Goal: Task Accomplishment & Management: Complete application form

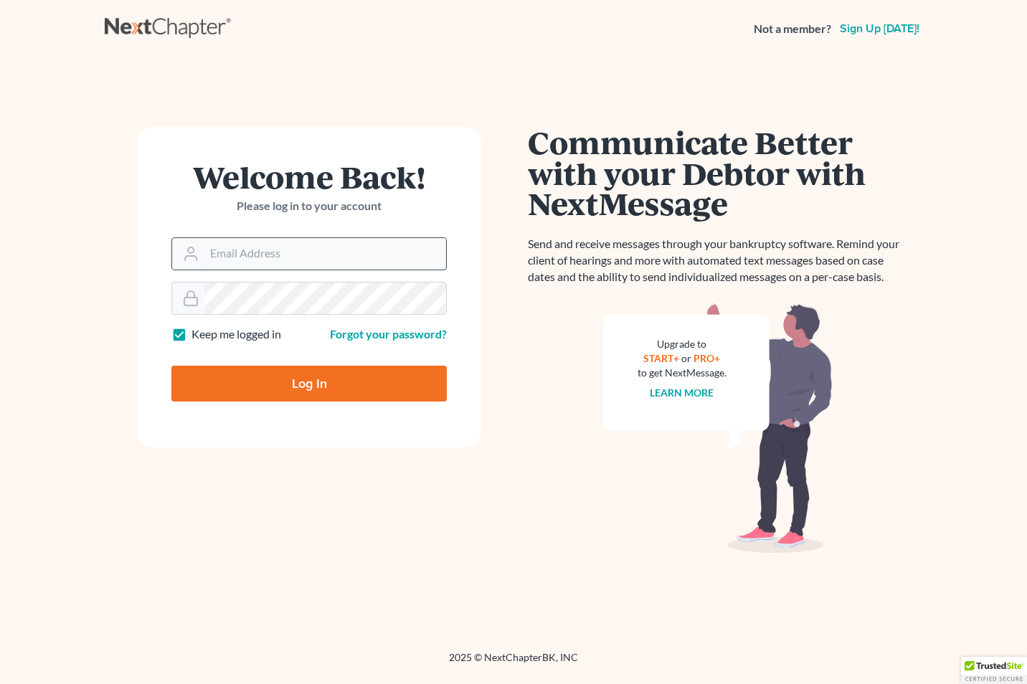
click at [211, 257] on input "Email Address" at bounding box center [325, 254] width 242 height 32
type input "[EMAIL_ADDRESS][DOMAIN_NAME]"
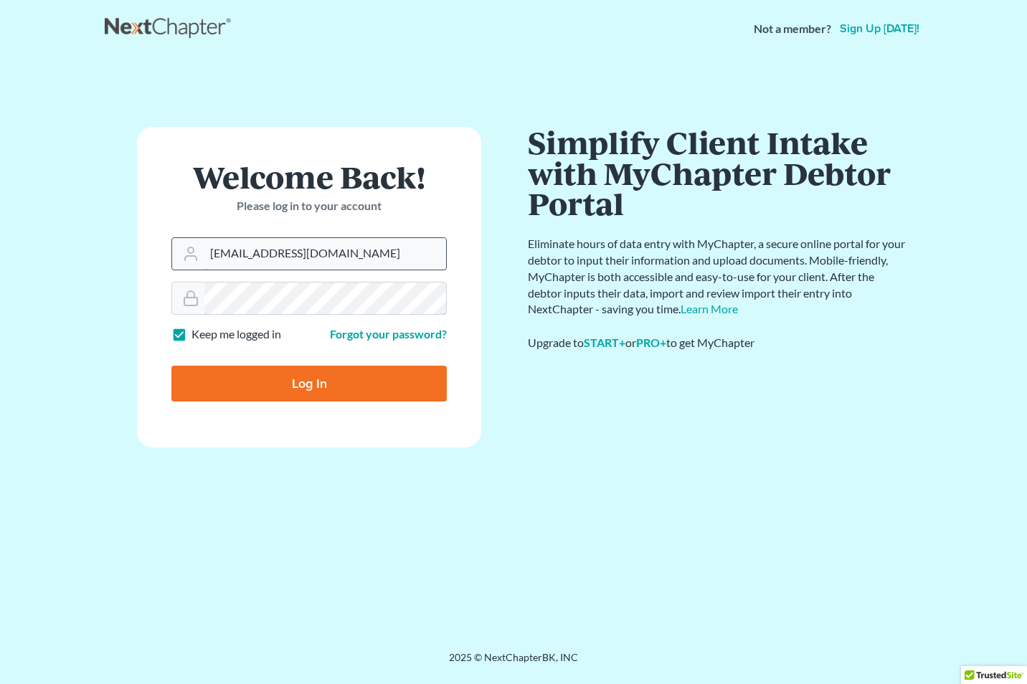
click at [171, 366] on input "Log In" at bounding box center [308, 384] width 275 height 36
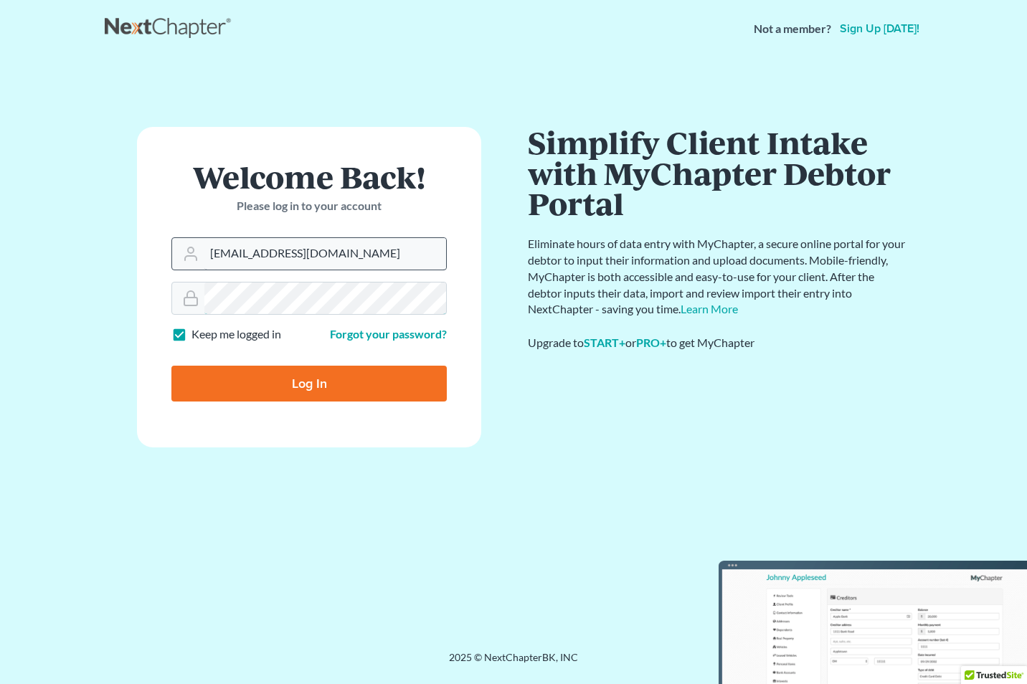
type input "Thinking..."
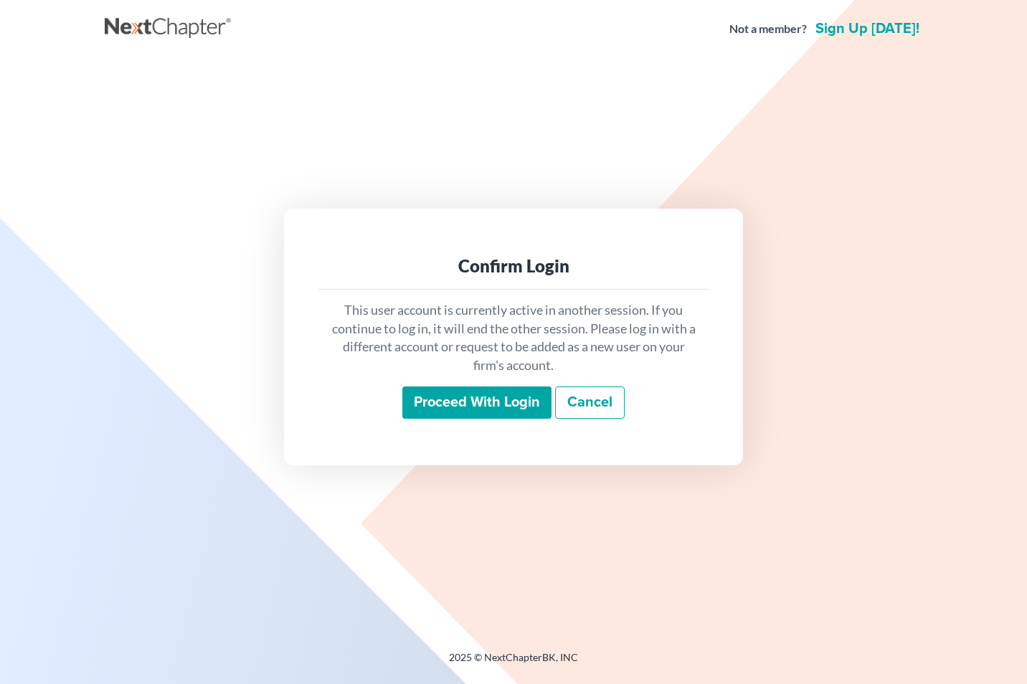
click at [465, 415] on input "Proceed with login" at bounding box center [476, 403] width 149 height 33
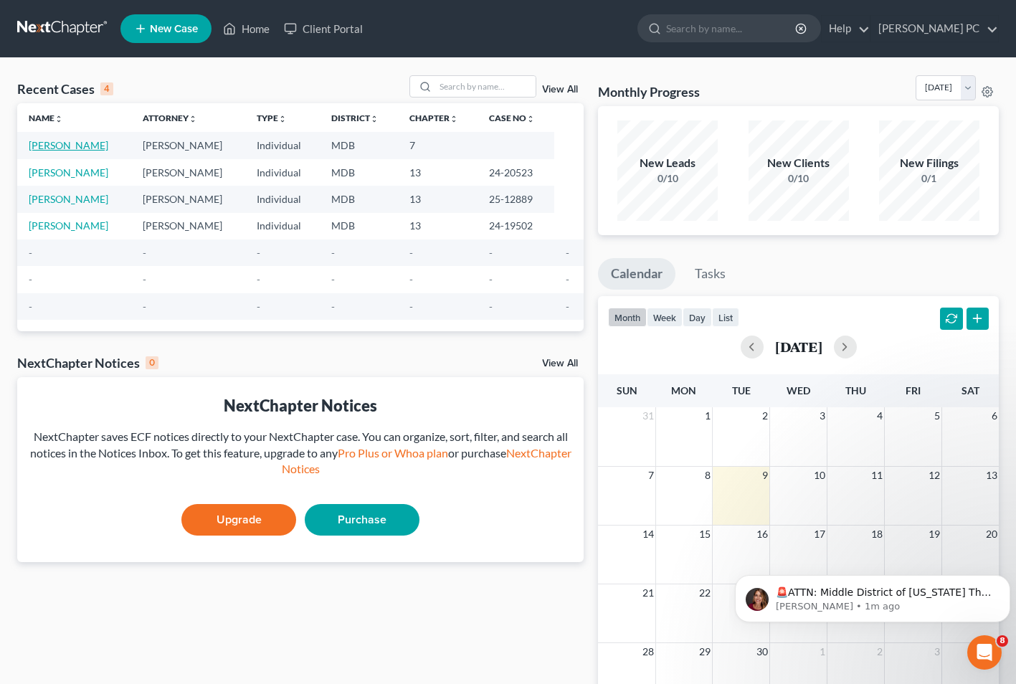
click at [48, 150] on link "[PERSON_NAME]" at bounding box center [69, 145] width 80 height 12
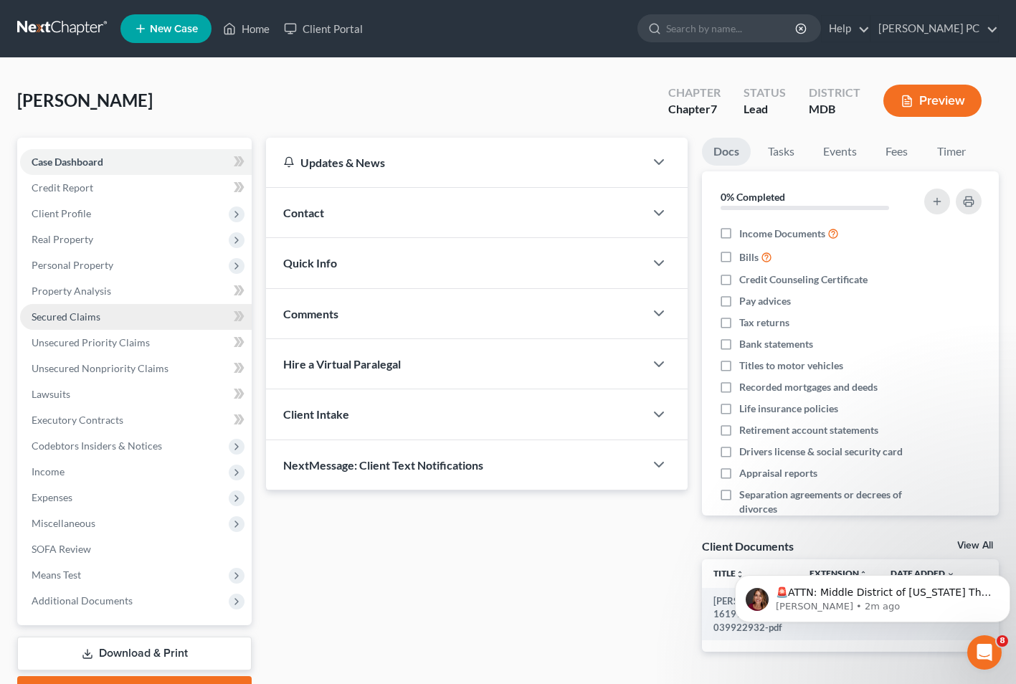
click at [67, 321] on span "Secured Claims" at bounding box center [66, 317] width 69 height 12
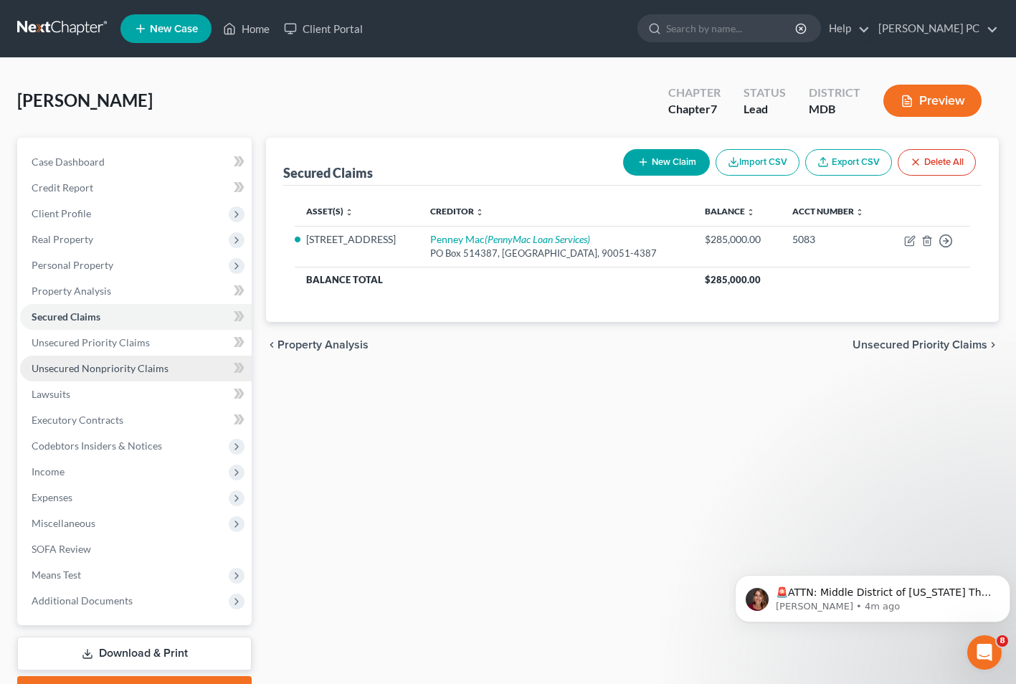
click at [71, 364] on span "Unsecured Nonpriority Claims" at bounding box center [100, 368] width 137 height 12
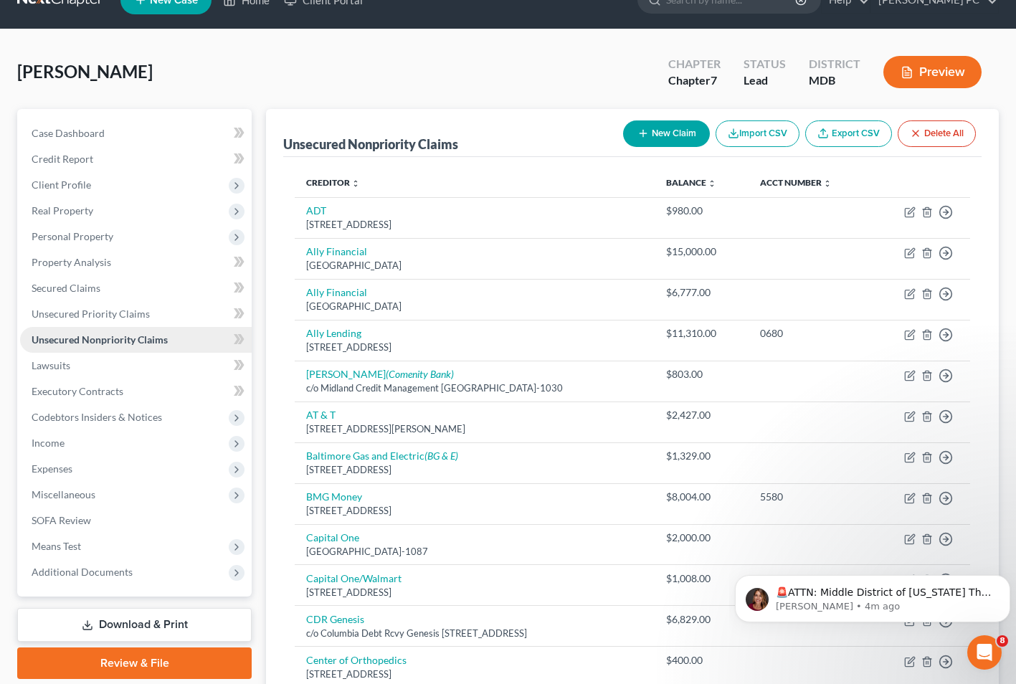
scroll to position [9, 0]
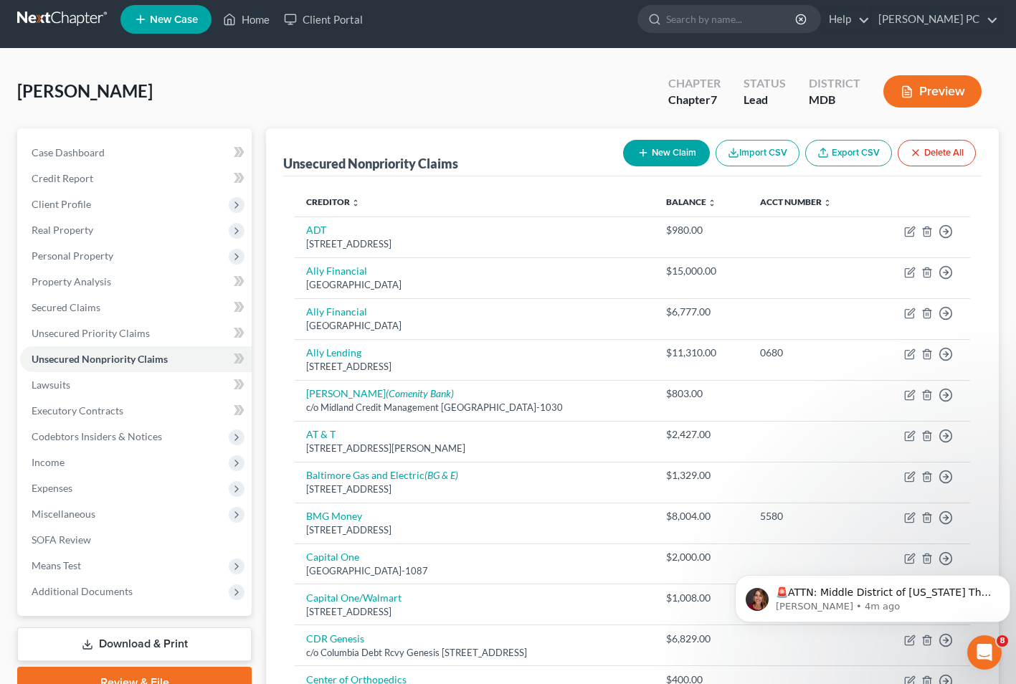
click at [663, 150] on button "New Claim" at bounding box center [666, 153] width 87 height 27
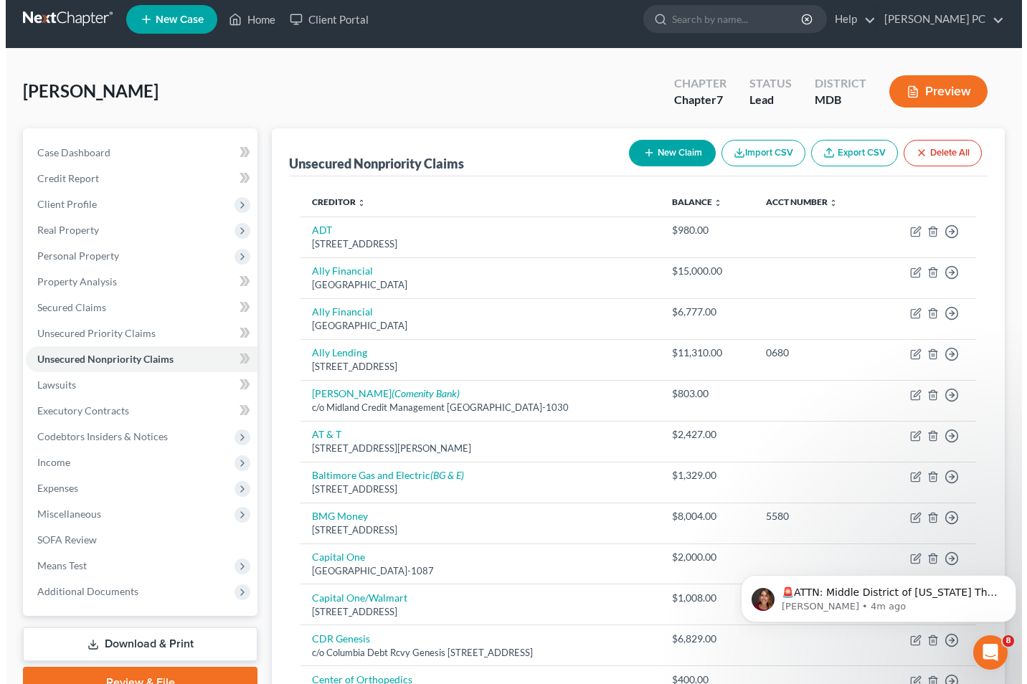
select select "0"
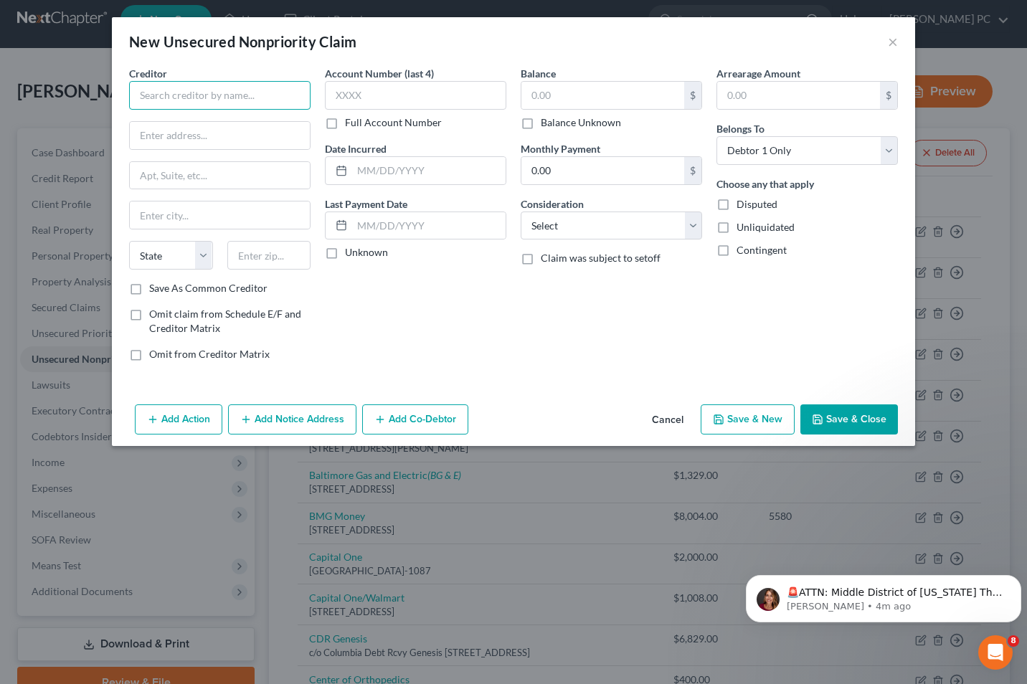
click at [155, 94] on input "text" at bounding box center [219, 95] width 181 height 29
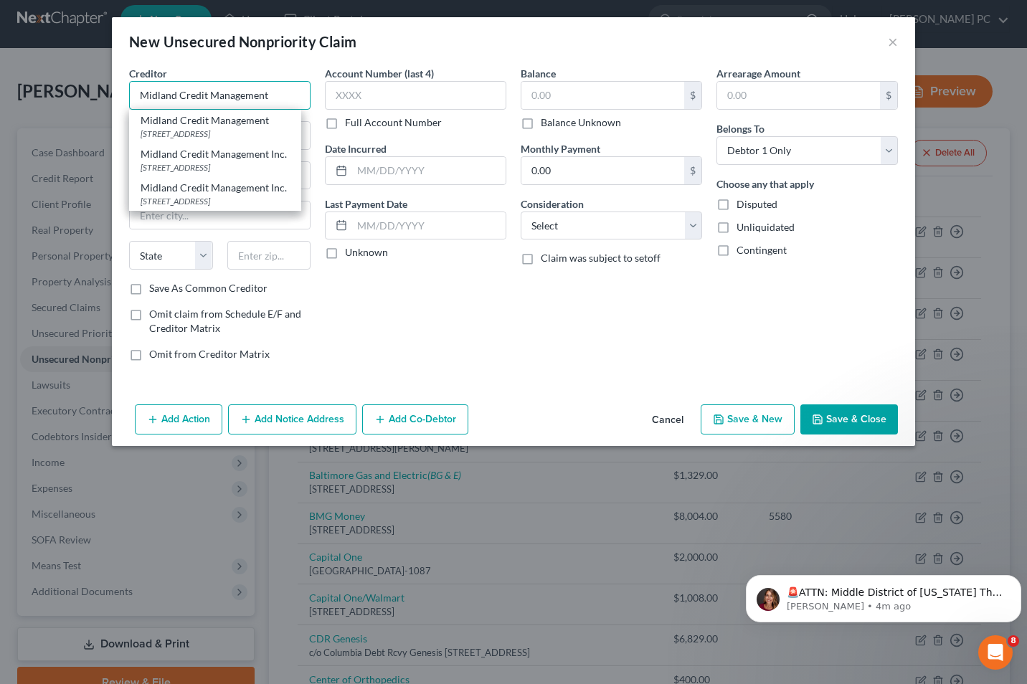
type input "Midland Credit Management"
click at [635, 507] on div "New Unsecured Nonpriority Claim × Creditor * Midland Credit Management Midland …" at bounding box center [513, 342] width 1027 height 684
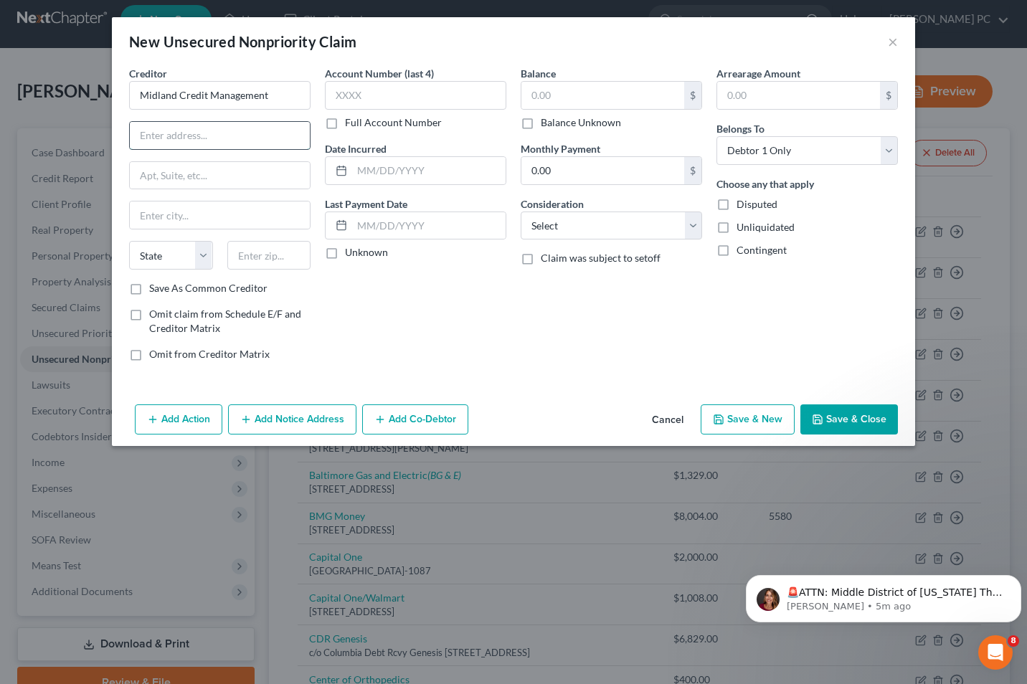
click at [142, 131] on input "text" at bounding box center [220, 135] width 180 height 27
type input "PO Box 301030"
click at [247, 244] on input "text" at bounding box center [269, 255] width 84 height 29
type input "90030-1030"
click at [144, 215] on input "text" at bounding box center [220, 215] width 180 height 27
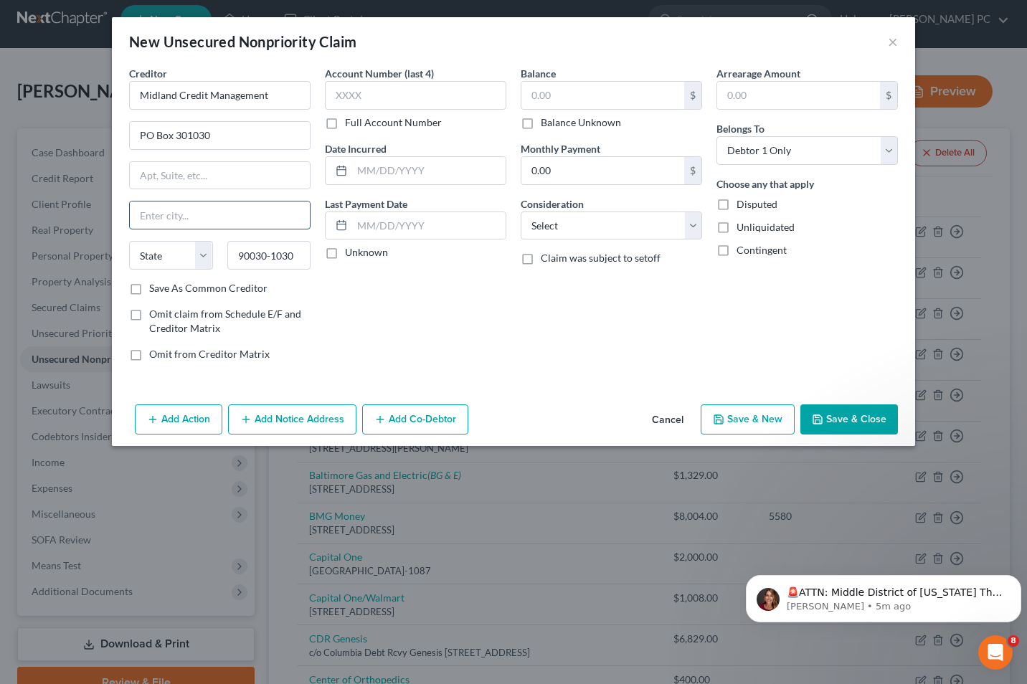
click at [152, 219] on input "text" at bounding box center [220, 215] width 180 height 27
type input "[GEOGRAPHIC_DATA]"
select select "4"
click at [149, 286] on label "Save As Common Creditor" at bounding box center [208, 288] width 118 height 14
click at [155, 286] on input "Save As Common Creditor" at bounding box center [159, 285] width 9 height 9
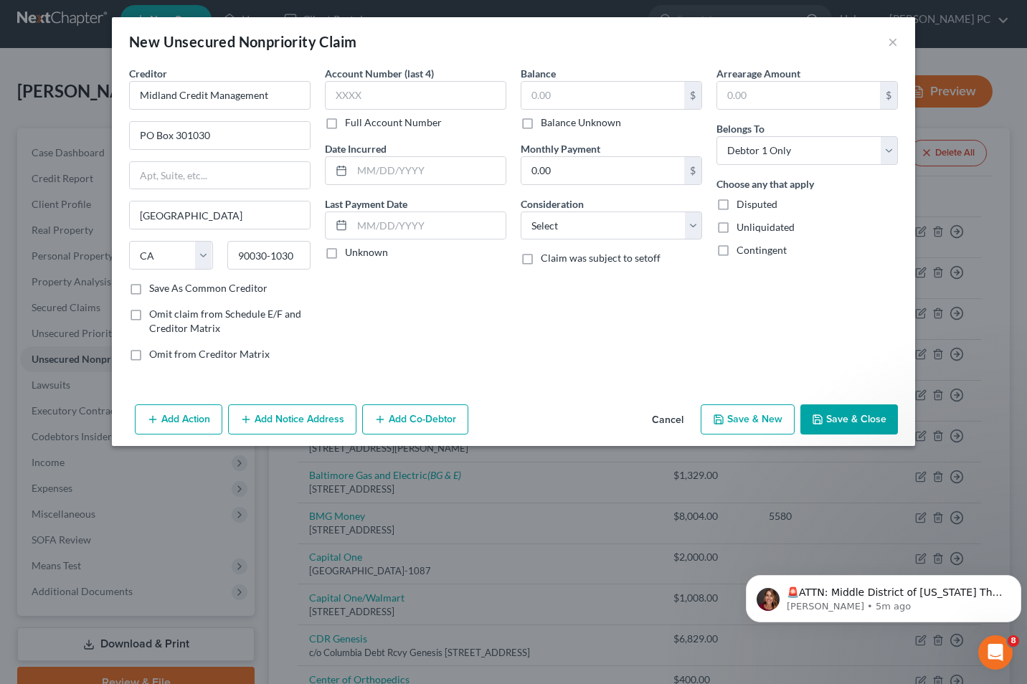
checkbox input "true"
click at [346, 98] on input "text" at bounding box center [415, 95] width 181 height 29
type input "0520"
click at [535, 96] on input "text" at bounding box center [602, 95] width 163 height 27
type input "870"
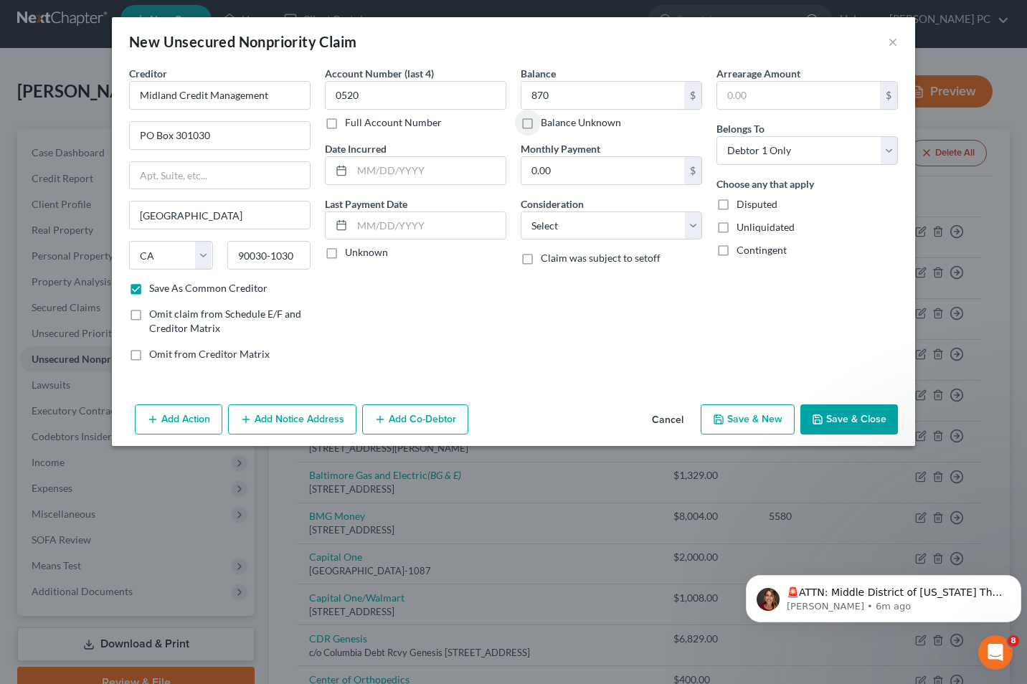
click at [841, 429] on button "Save & Close" at bounding box center [849, 420] width 98 height 30
checkbox input "false"
type input "870.00"
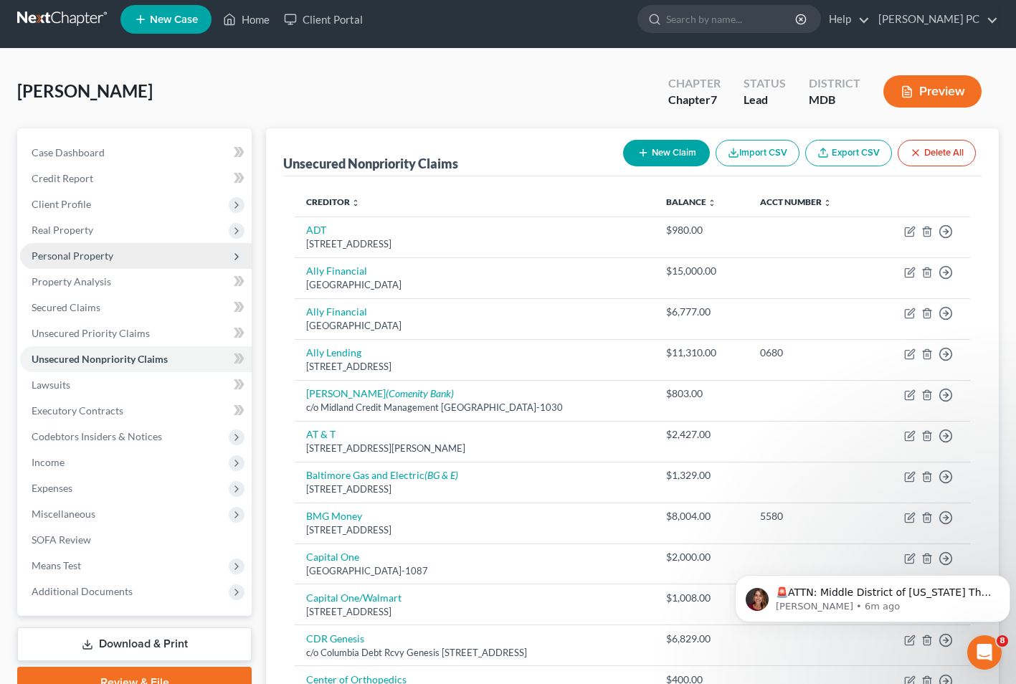
click at [50, 250] on span "Personal Property" at bounding box center [73, 256] width 82 height 12
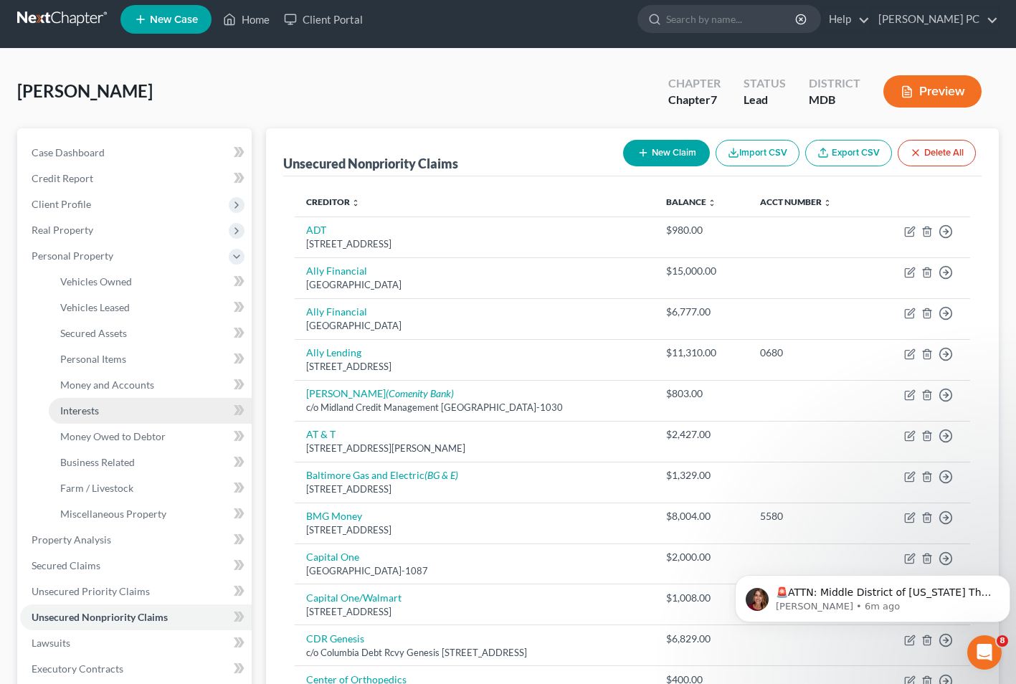
click at [67, 406] on span "Interests" at bounding box center [79, 411] width 39 height 12
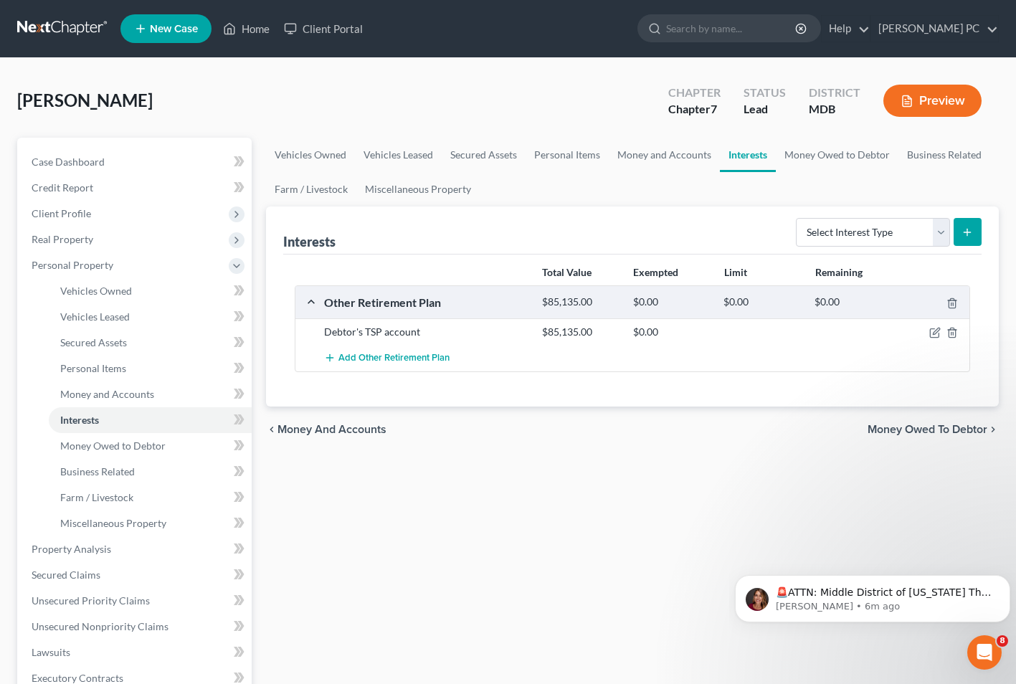
click at [877, 358] on div "Add Other Retirement Plan" at bounding box center [644, 358] width 654 height 27
click at [937, 331] on icon "button" at bounding box center [935, 332] width 11 height 11
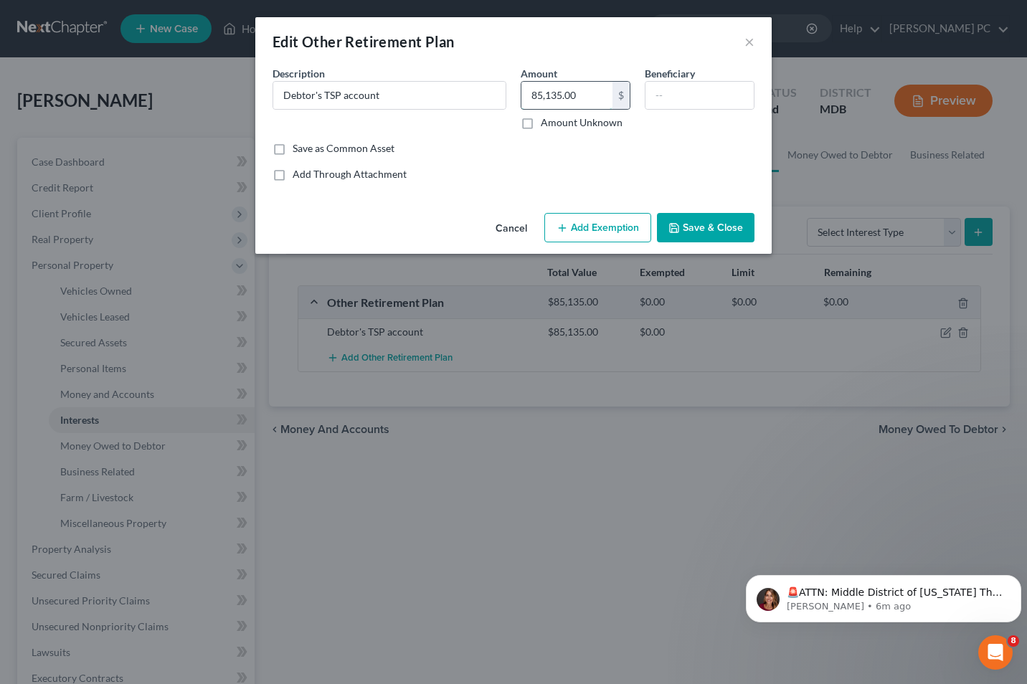
click at [595, 95] on input "85,135.00" at bounding box center [566, 95] width 91 height 27
type input "66,083"
click at [694, 222] on button "Save & Close" at bounding box center [706, 228] width 98 height 30
